Goal: Check status: Check status

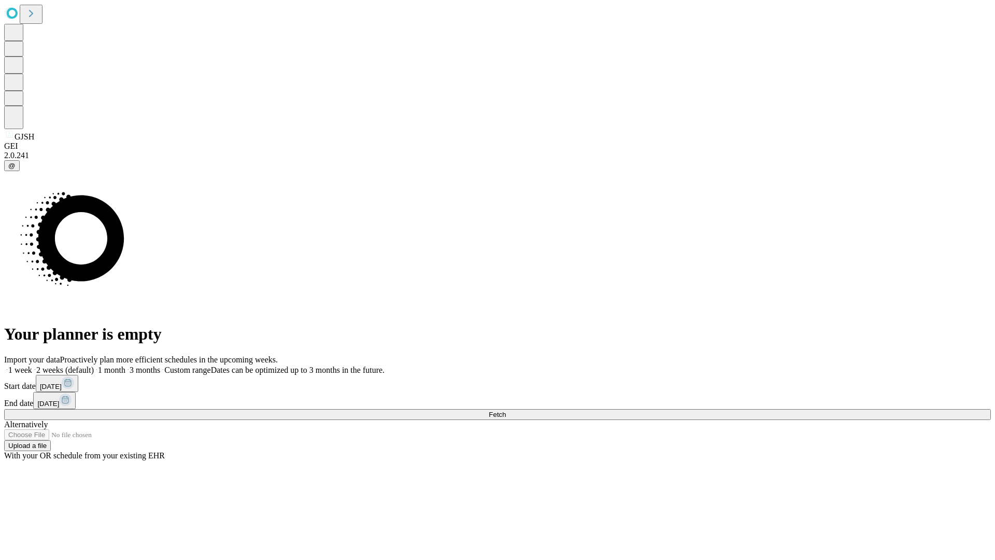
click at [506, 410] on span "Fetch" at bounding box center [497, 414] width 17 height 8
